Goal: Navigation & Orientation: Find specific page/section

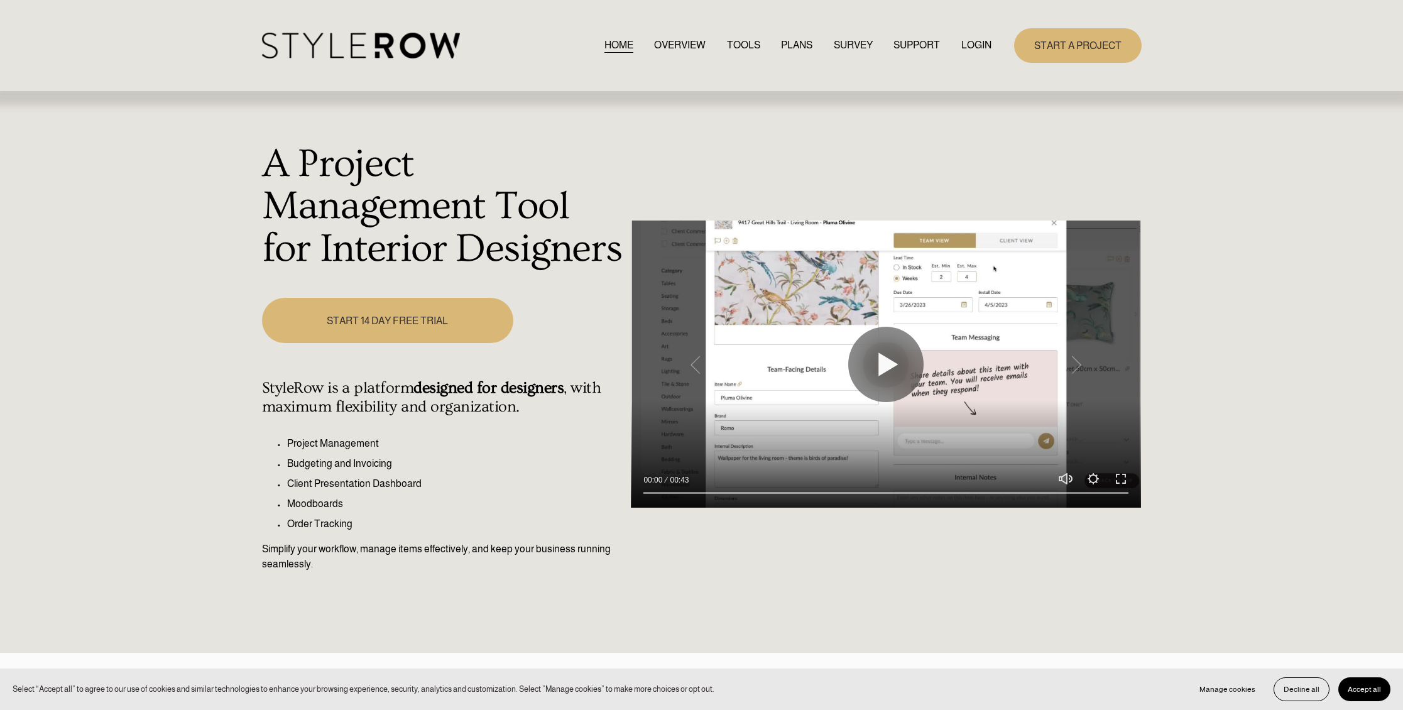
click at [973, 41] on link "LOGIN" at bounding box center [976, 45] width 30 height 17
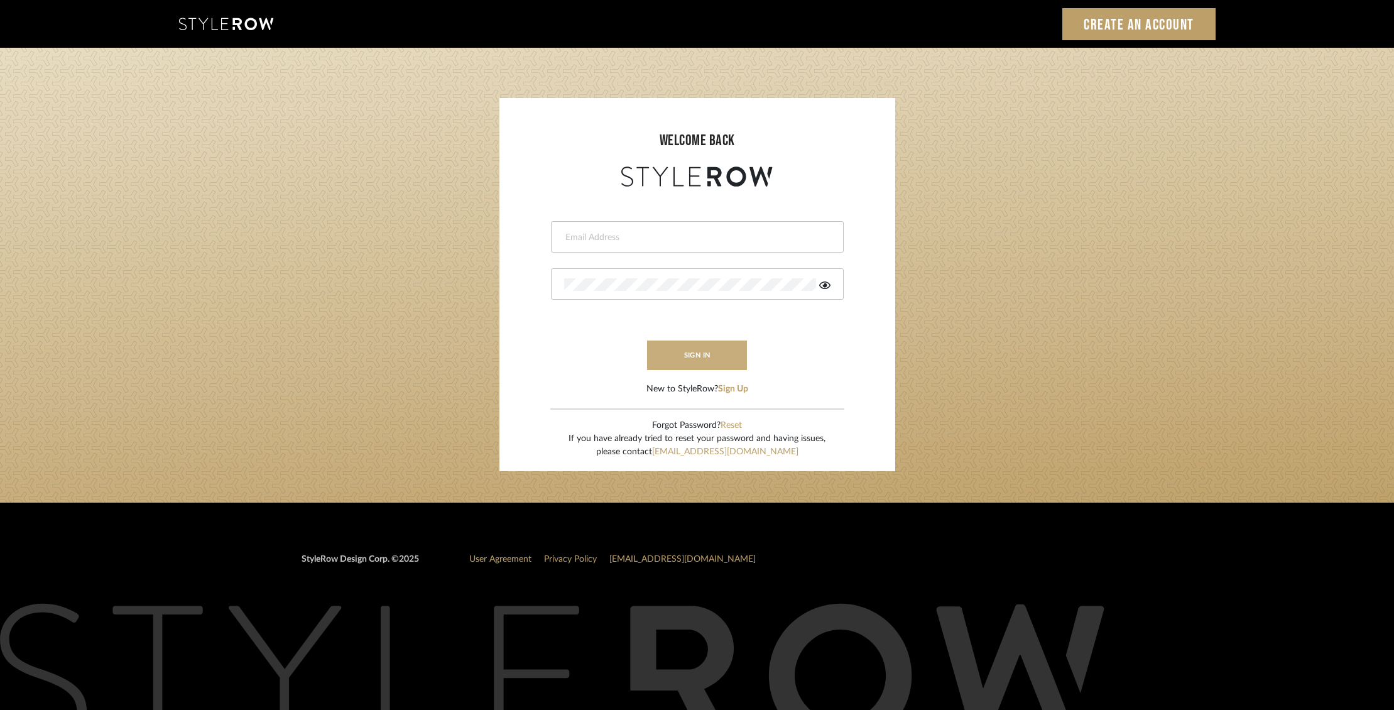
type input "[EMAIL_ADDRESS][DOMAIN_NAME]"
click at [689, 355] on button "sign in" at bounding box center [697, 356] width 101 height 30
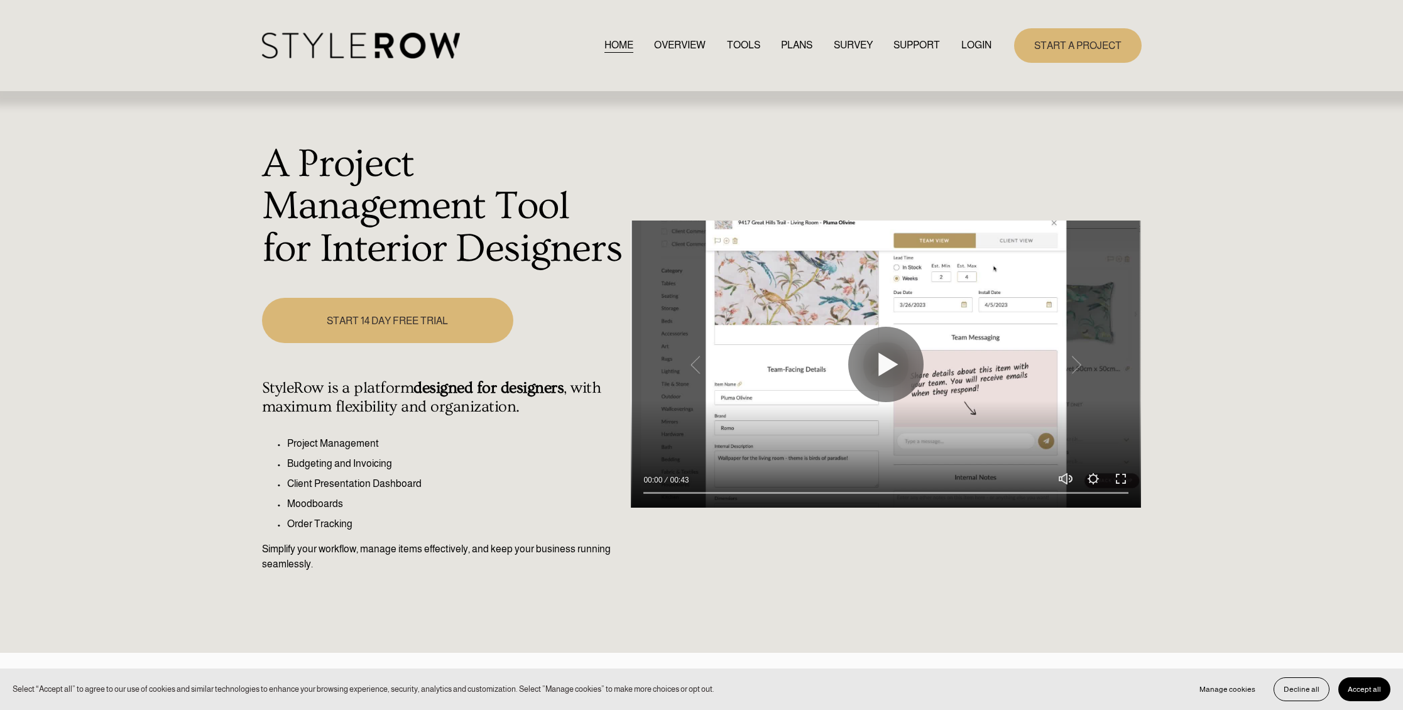
click at [987, 41] on link "LOGIN" at bounding box center [976, 45] width 30 height 17
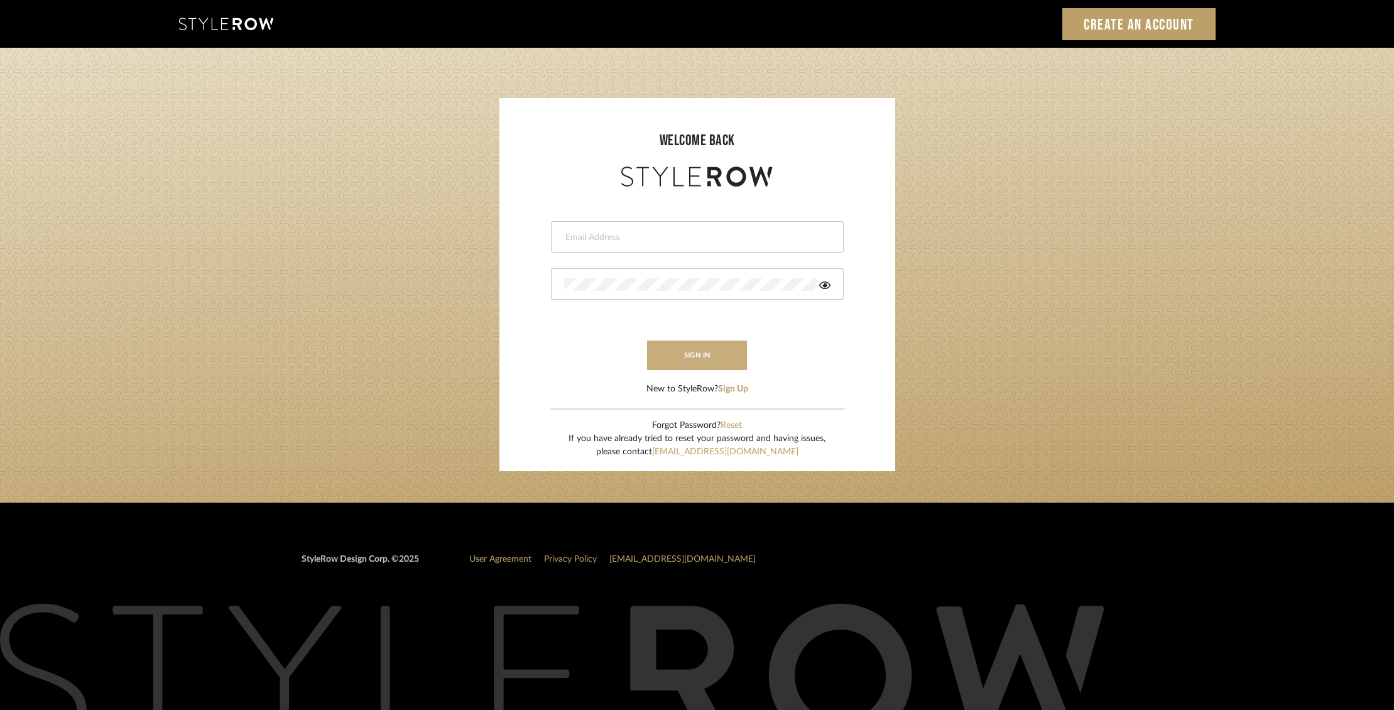
type input "[EMAIL_ADDRESS][DOMAIN_NAME]"
click at [697, 344] on button "sign in" at bounding box center [697, 356] width 101 height 30
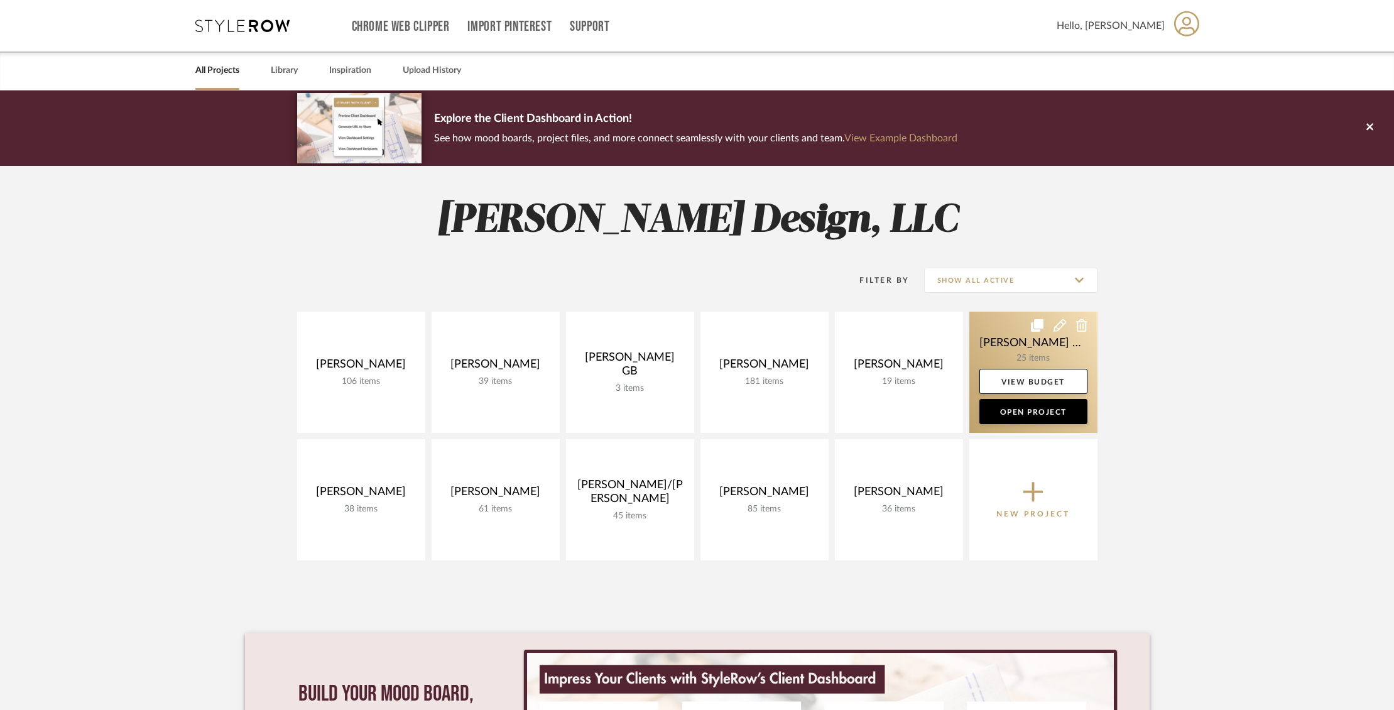
click at [1015, 337] on link at bounding box center [1033, 372] width 128 height 121
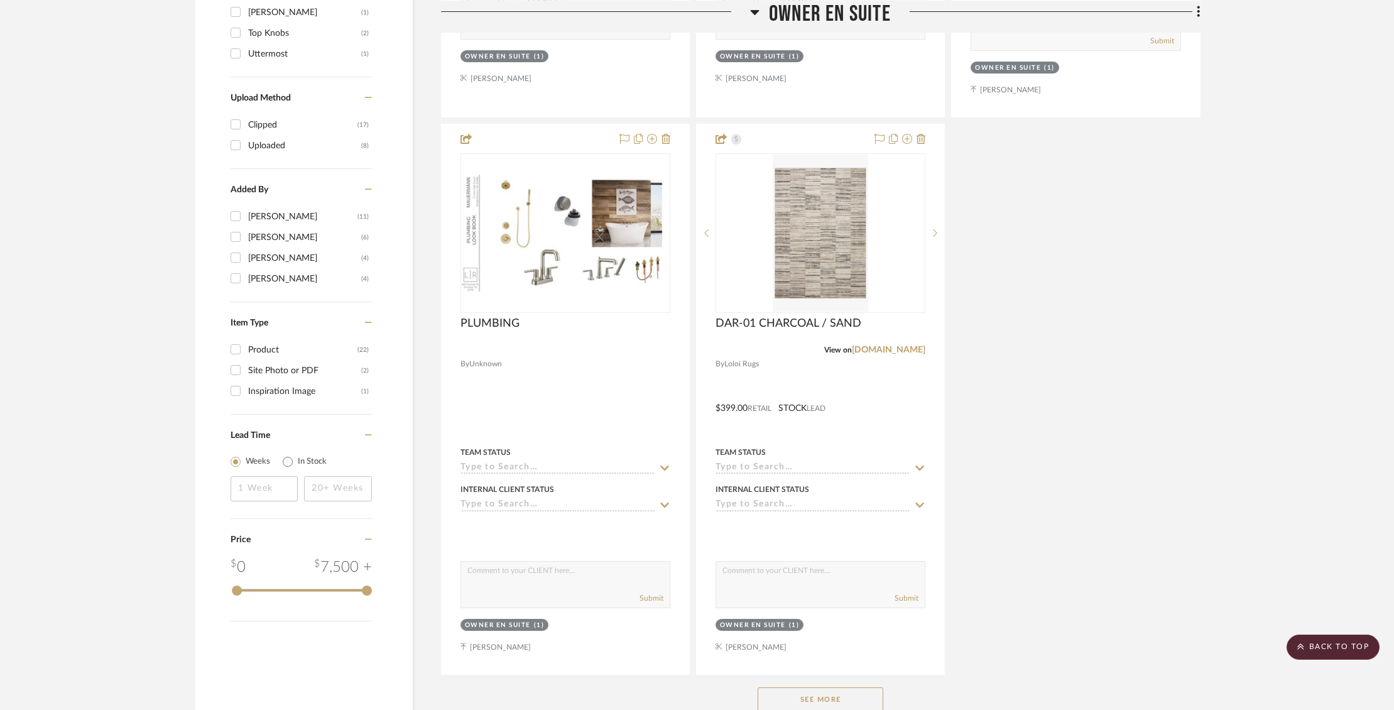
scroll to position [1381, 0]
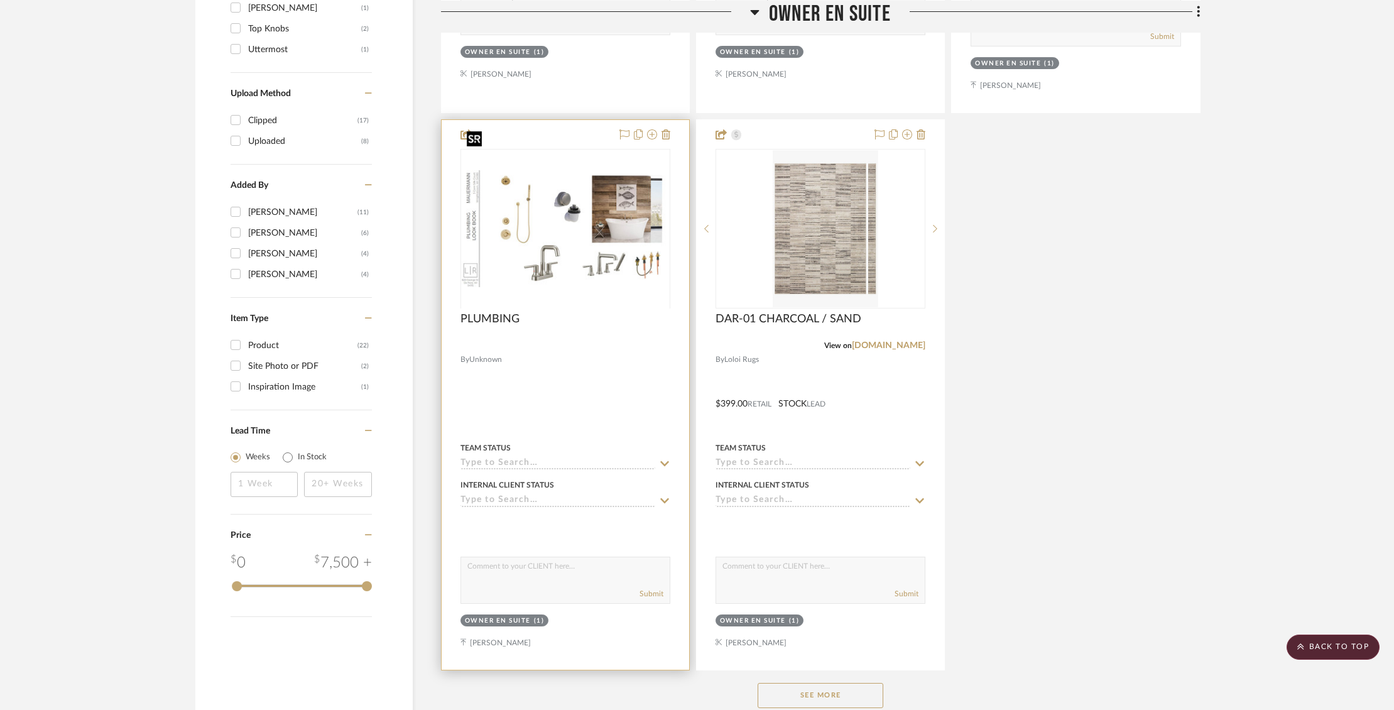
click at [576, 210] on div at bounding box center [565, 308] width 210 height 318
click at [576, 210] on img "0" at bounding box center [565, 228] width 207 height 117
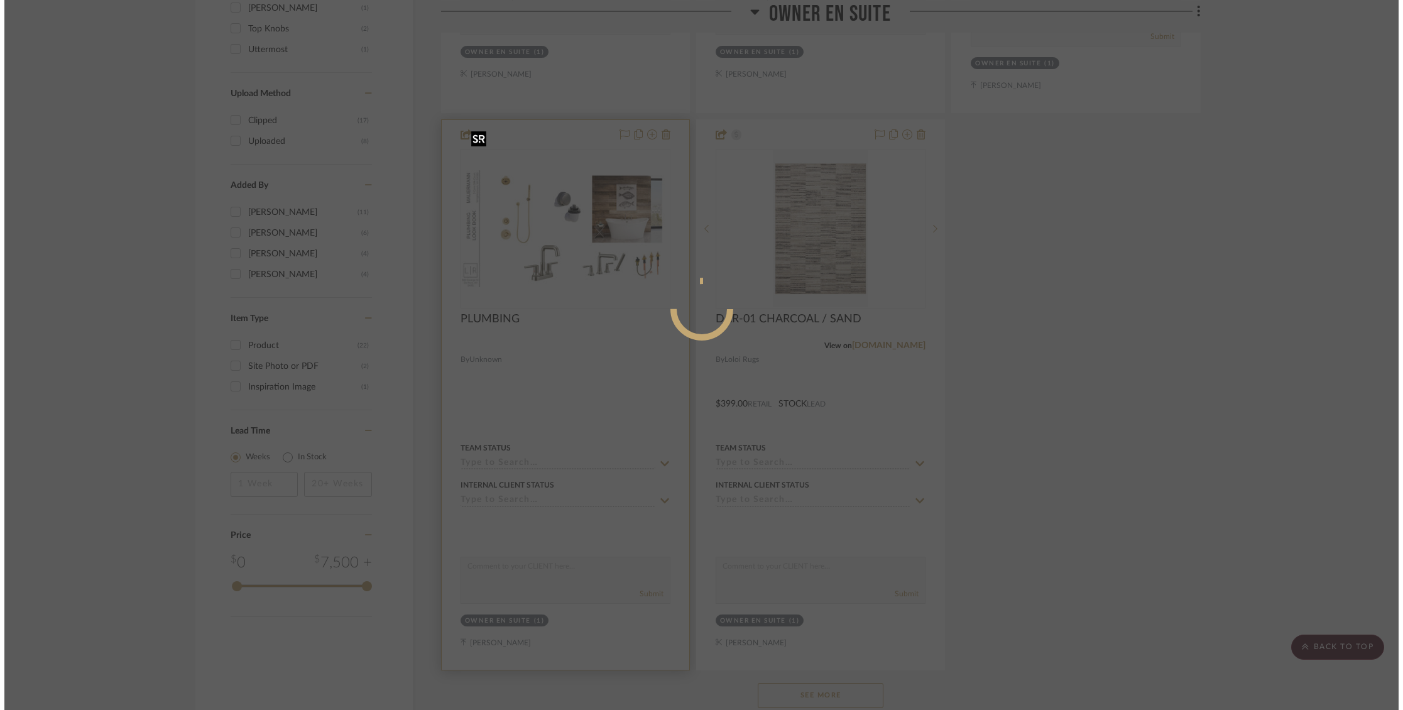
scroll to position [0, 0]
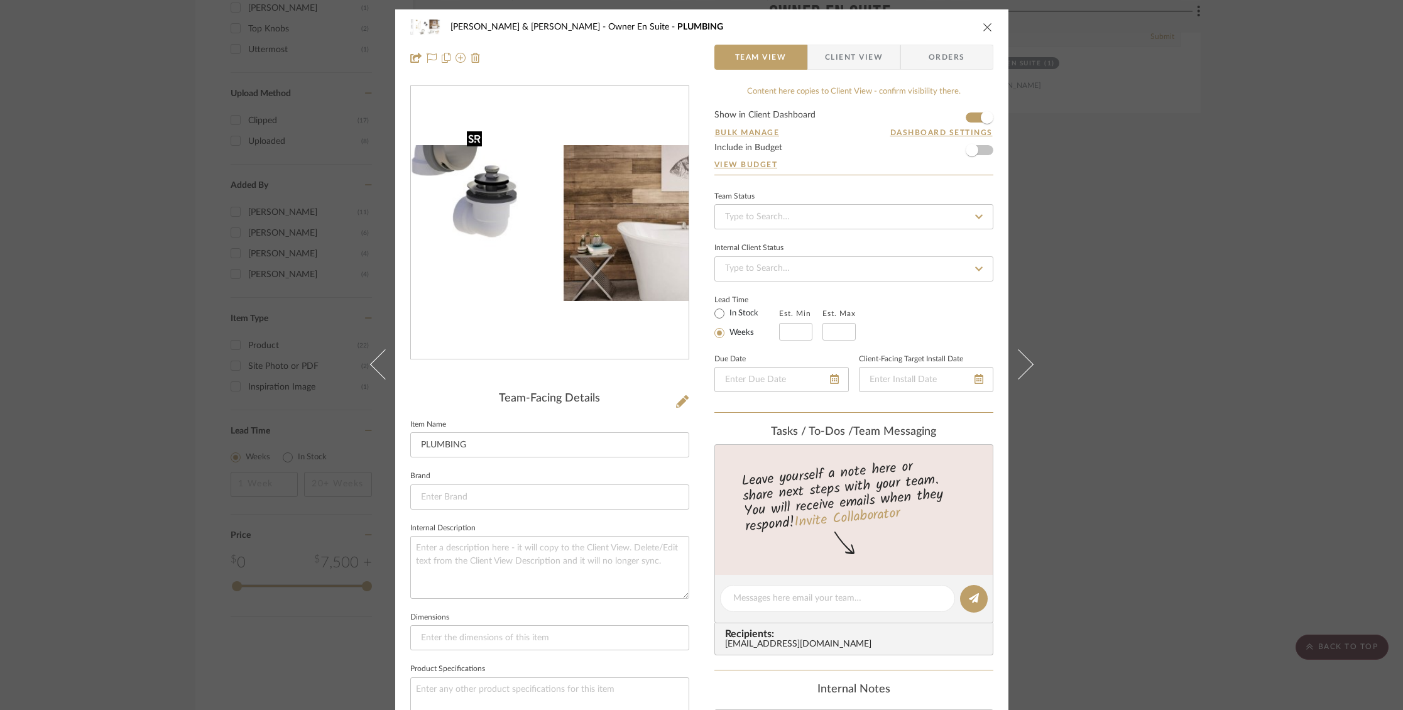
click at [576, 210] on img "0" at bounding box center [550, 223] width 278 height 156
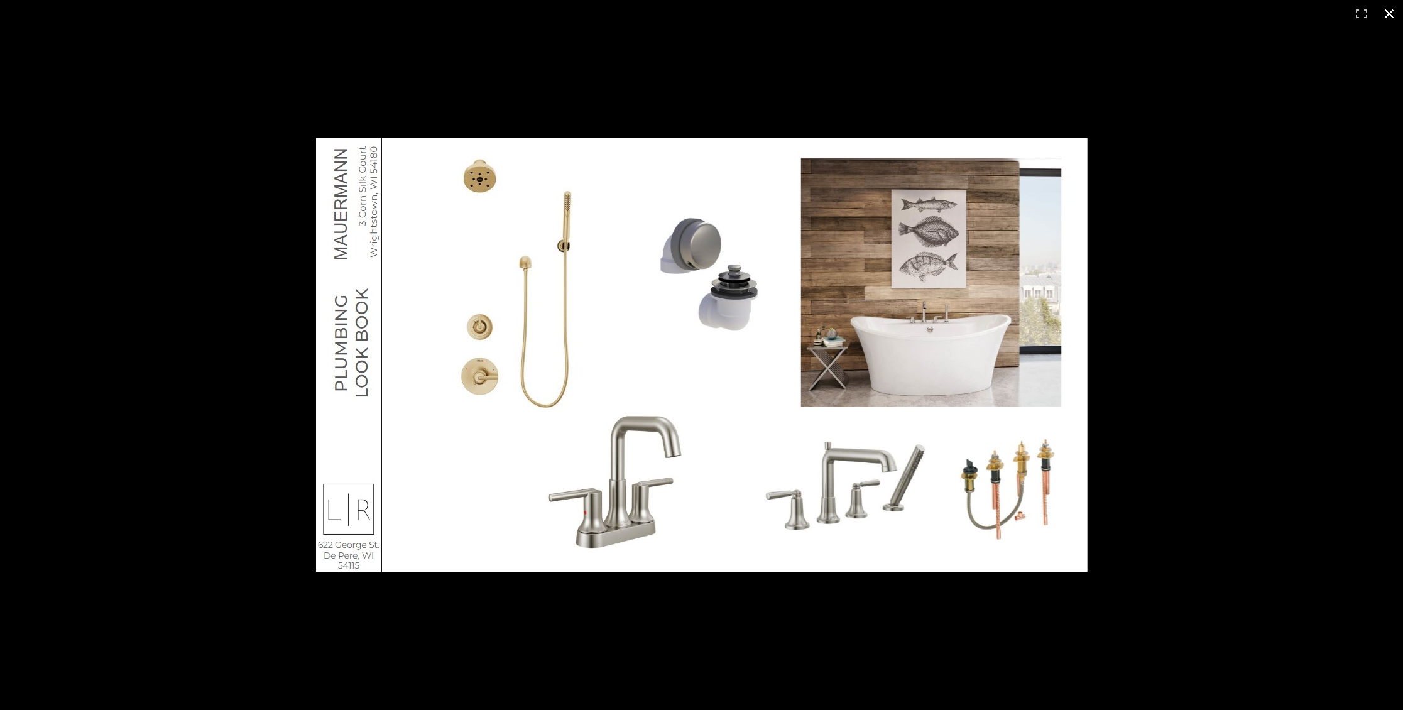
click at [1388, 16] on button at bounding box center [1389, 14] width 28 height 28
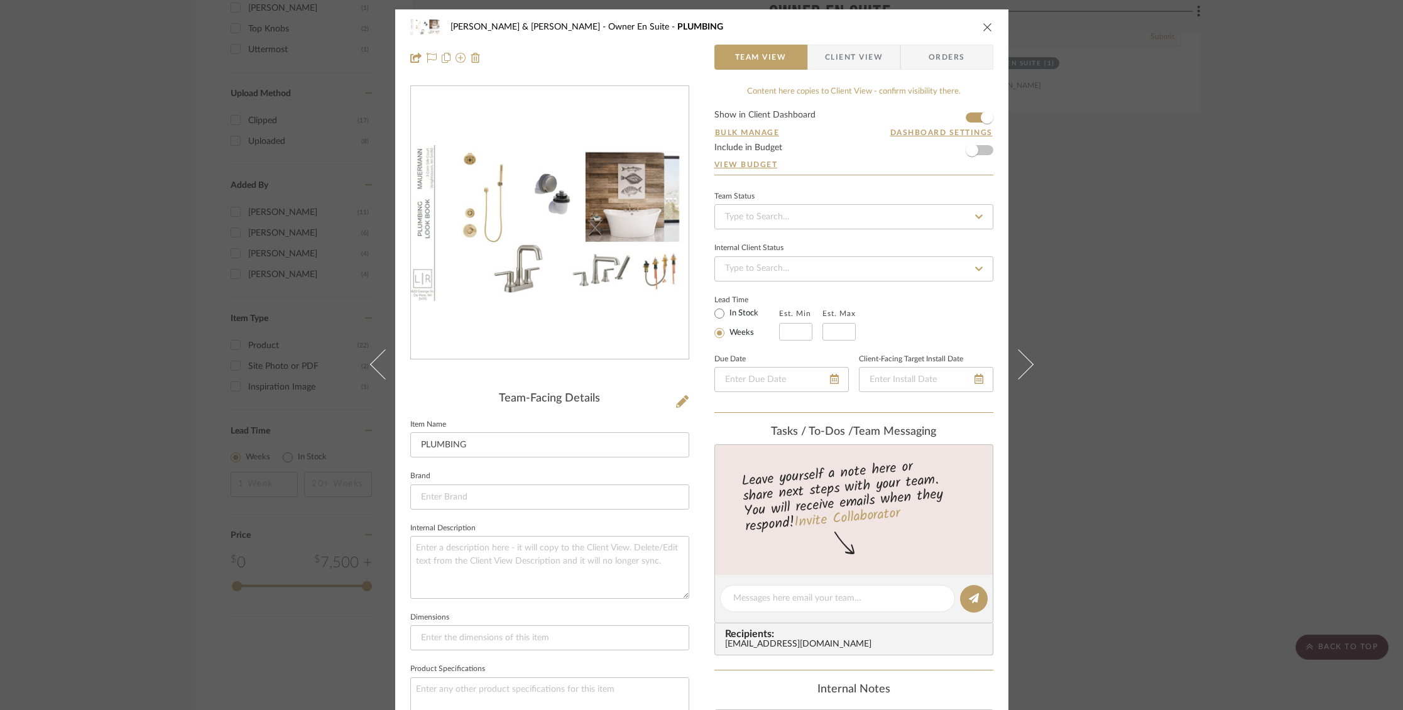
click at [986, 25] on icon "close" at bounding box center [988, 27] width 10 height 10
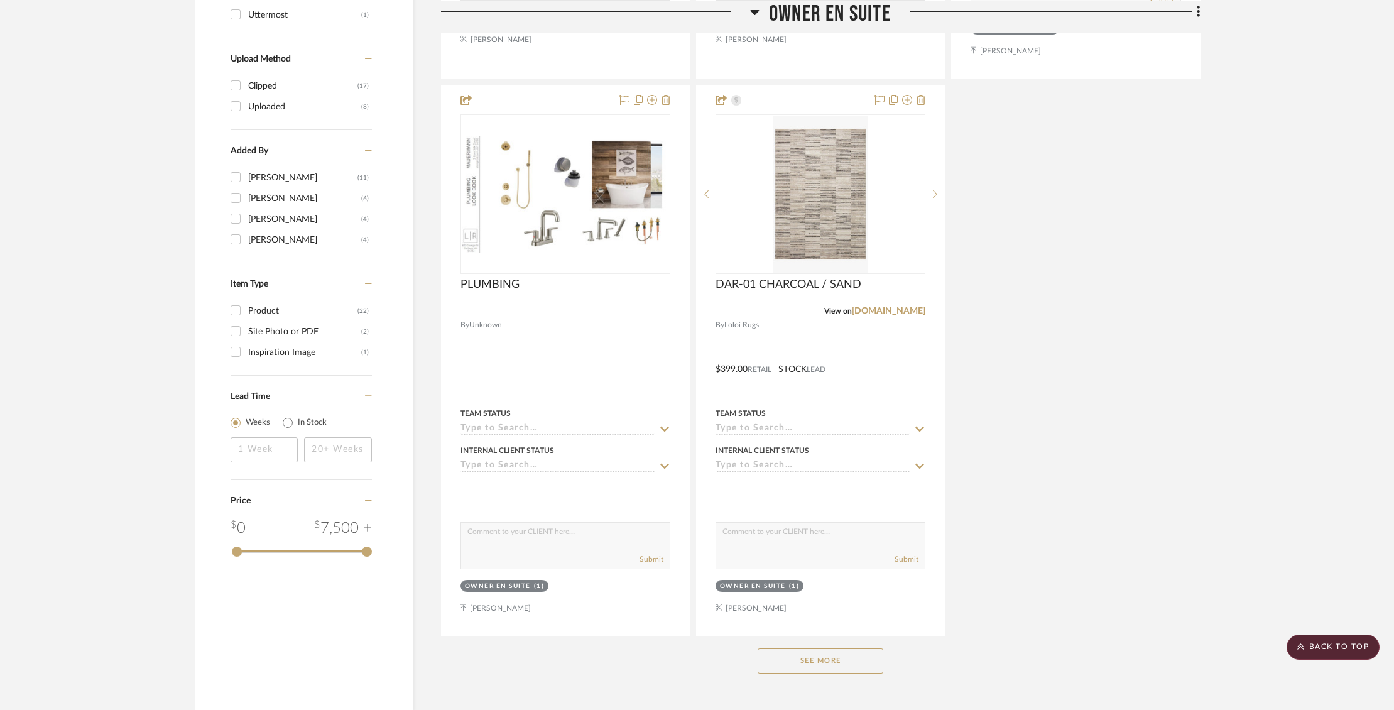
scroll to position [1429, 0]
